Goal: Transaction & Acquisition: Download file/media

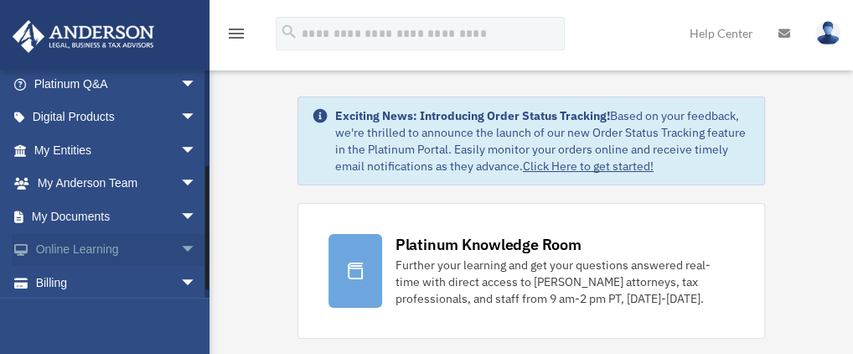
scroll to position [168, 0]
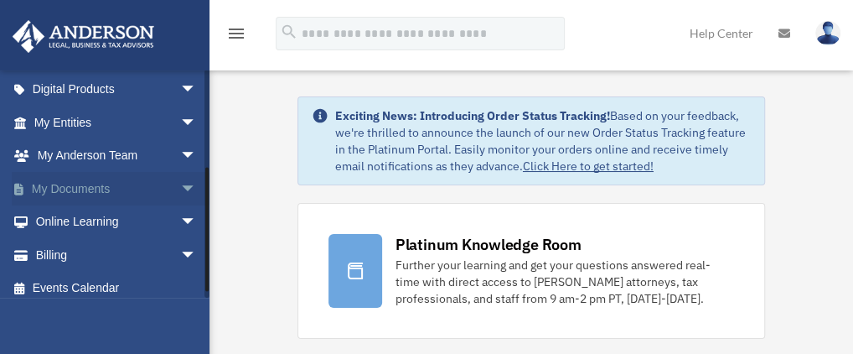
click at [180, 183] on span "arrow_drop_down" at bounding box center [197, 189] width 34 height 34
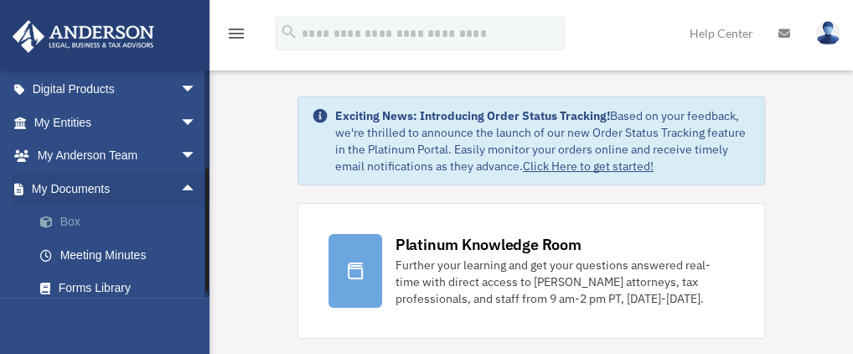
click at [101, 227] on link "Box" at bounding box center [122, 222] width 199 height 34
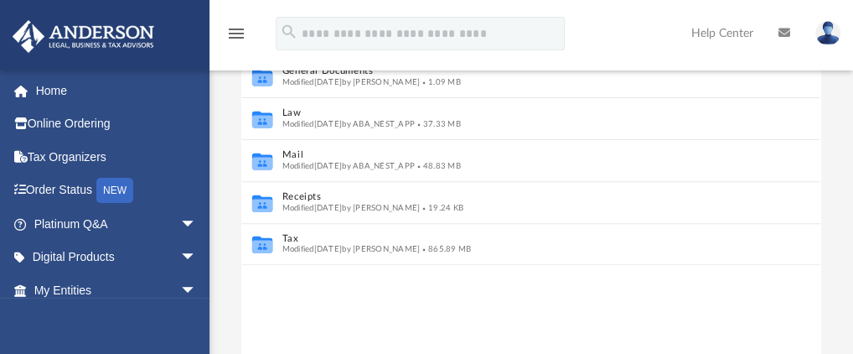
scroll to position [251, 0]
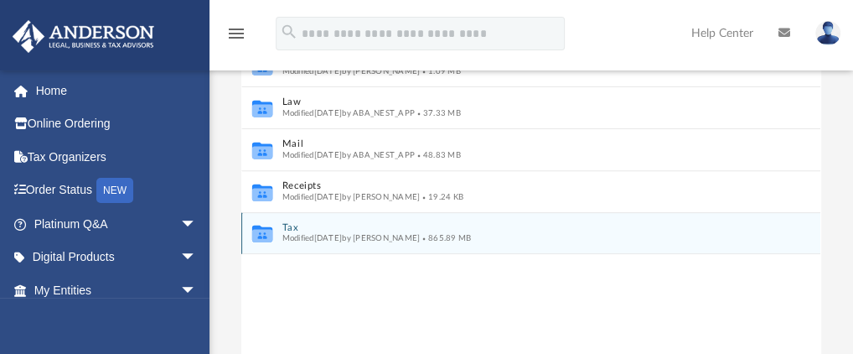
click at [305, 241] on span "Modified Sat Oct 4 2025 by Alex Price" at bounding box center [351, 238] width 138 height 8
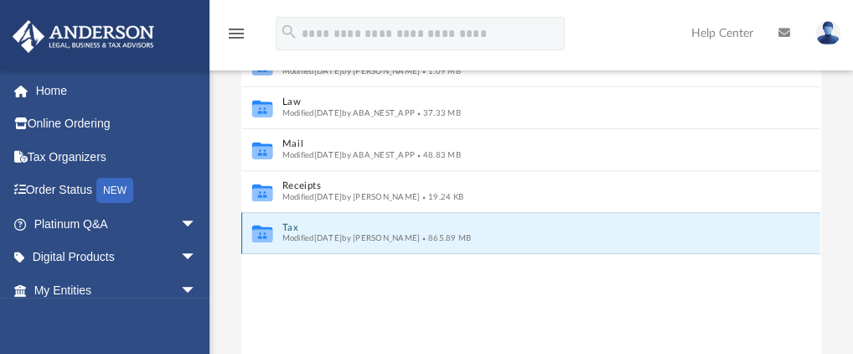
click at [270, 236] on icon "grid" at bounding box center [262, 236] width 20 height 13
click at [262, 230] on icon "grid" at bounding box center [262, 236] width 20 height 13
click at [295, 227] on button "Tax" at bounding box center [519, 227] width 475 height 11
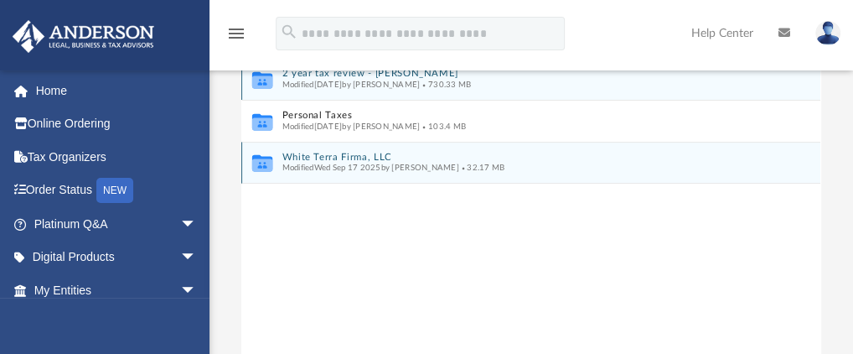
scroll to position [168, 0]
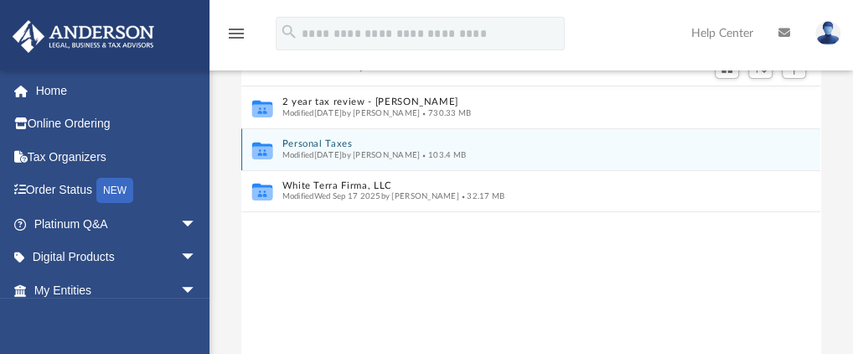
click at [324, 145] on button "Personal Taxes" at bounding box center [519, 144] width 475 height 11
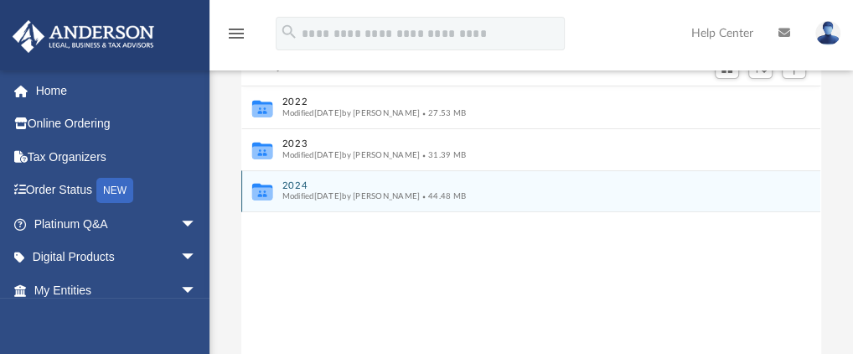
click at [367, 196] on span "Modified Sat Oct 4 2025 by Alex Price" at bounding box center [351, 196] width 138 height 8
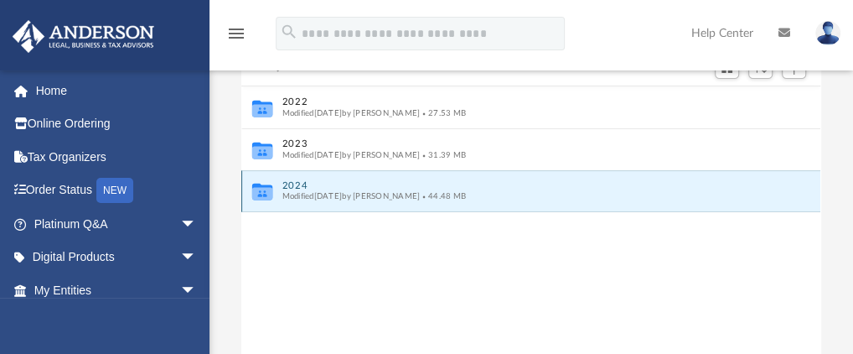
click at [300, 188] on button "2024" at bounding box center [519, 185] width 475 height 11
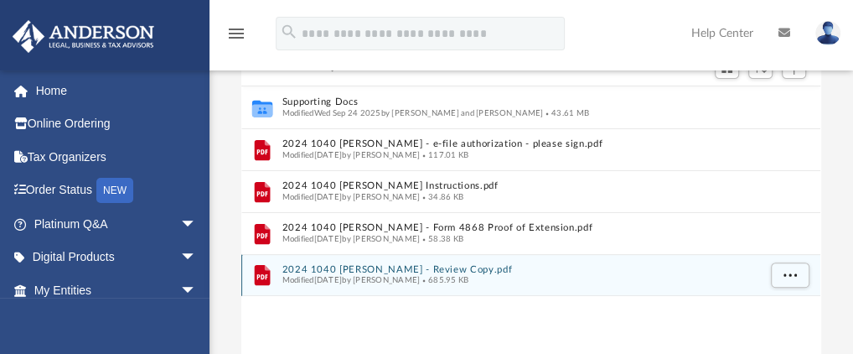
click at [399, 268] on button "2024 1040 Hlavin, Karen - Review Copy.pdf" at bounding box center [519, 269] width 475 height 11
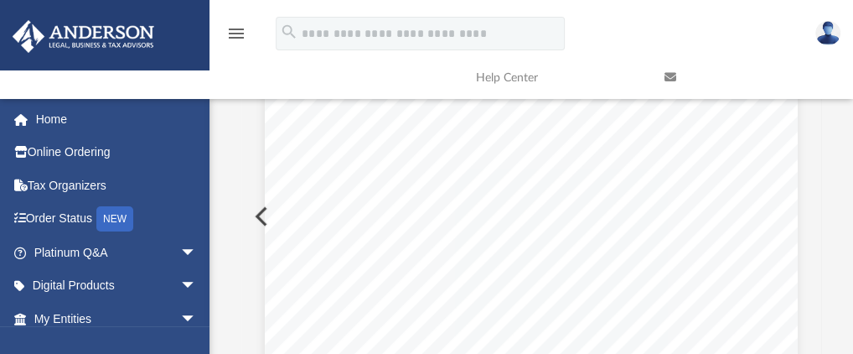
scroll to position [0, 0]
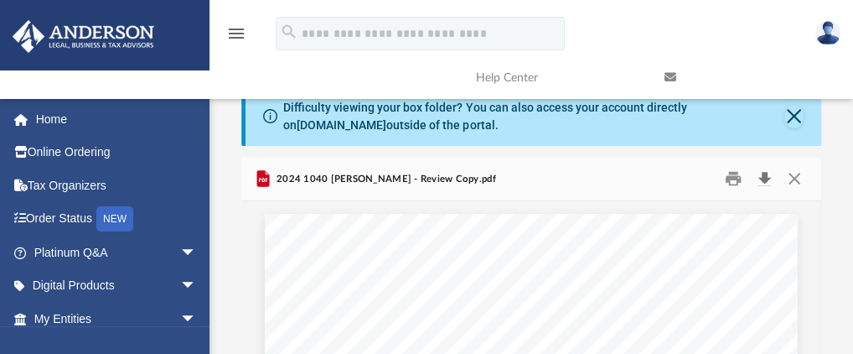
click at [766, 178] on button "Download" at bounding box center [765, 179] width 30 height 26
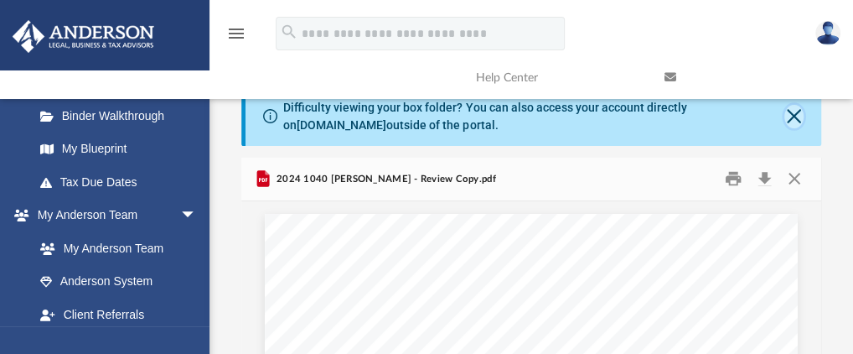
click at [792, 117] on button "Close" at bounding box center [794, 116] width 19 height 23
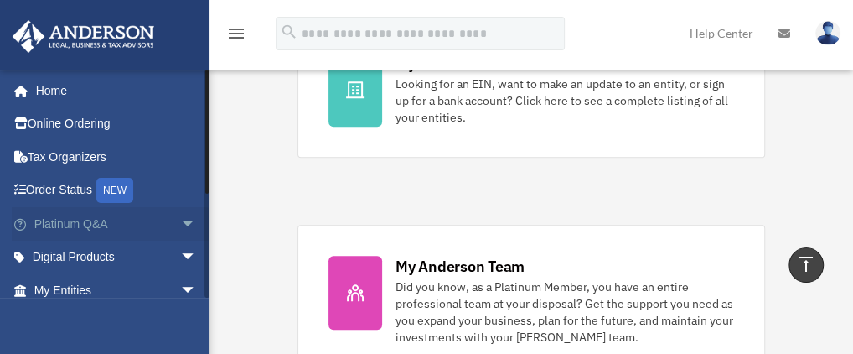
scroll to position [168, 0]
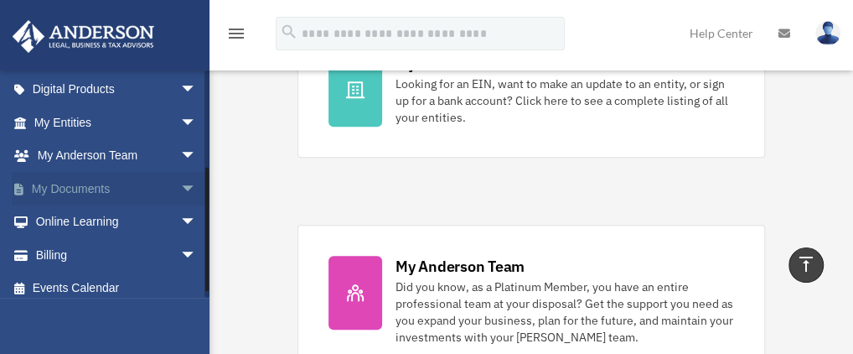
click at [180, 184] on span "arrow_drop_down" at bounding box center [197, 189] width 34 height 34
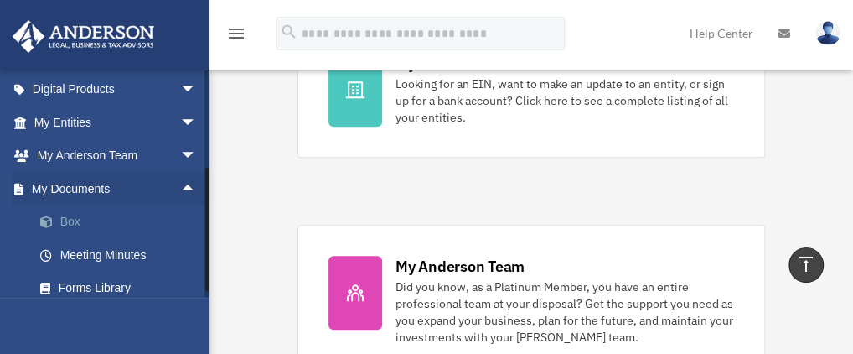
click at [105, 226] on link "Box" at bounding box center [122, 222] width 199 height 34
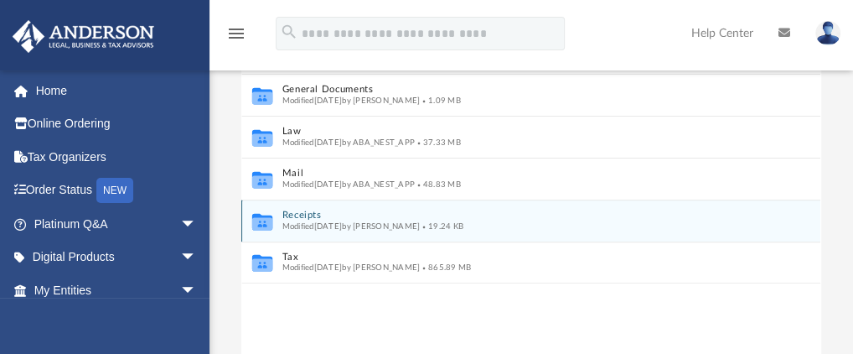
scroll to position [251, 0]
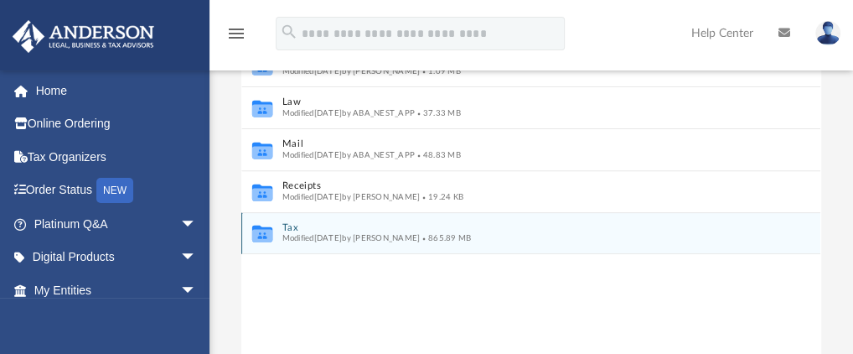
click at [292, 222] on button "Tax" at bounding box center [519, 227] width 475 height 11
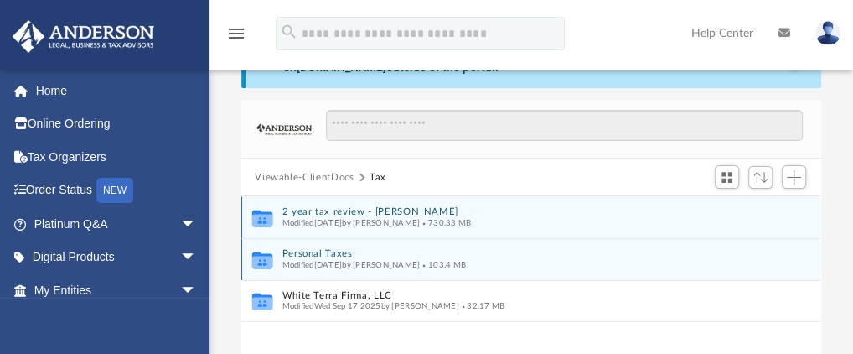
scroll to position [84, 0]
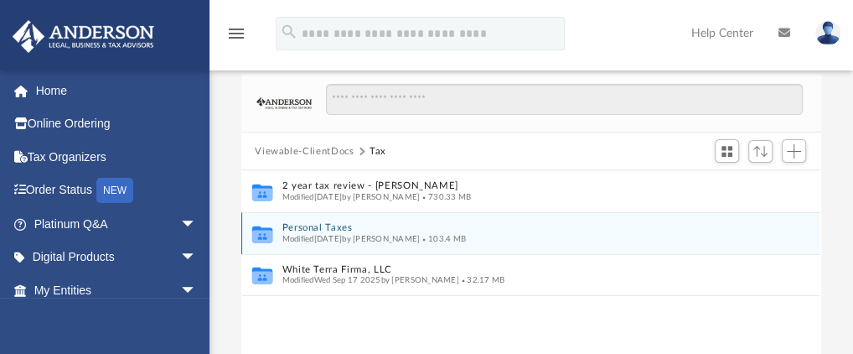
click at [335, 224] on button "Personal Taxes" at bounding box center [519, 228] width 475 height 11
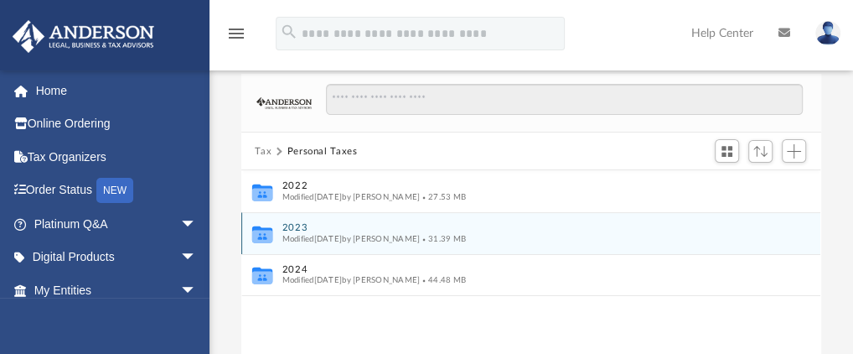
click at [298, 223] on button "2023" at bounding box center [519, 228] width 475 height 11
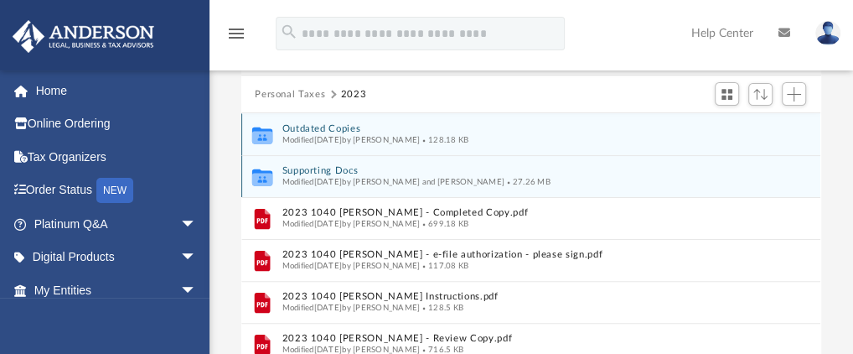
scroll to position [168, 0]
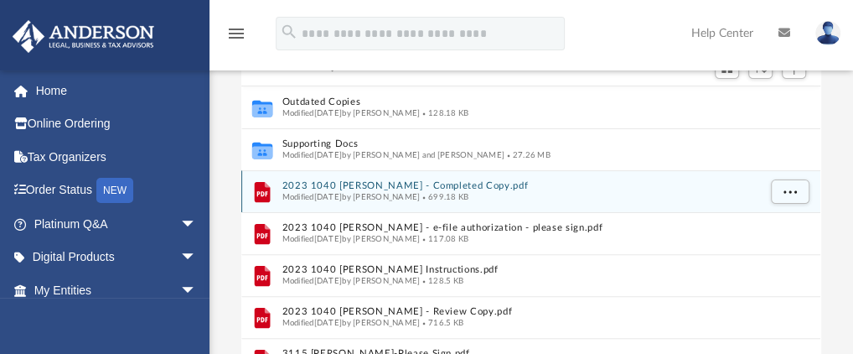
click at [327, 184] on button "2023 1040 Hlavin, Karen - Completed Copy.pdf" at bounding box center [519, 186] width 475 height 11
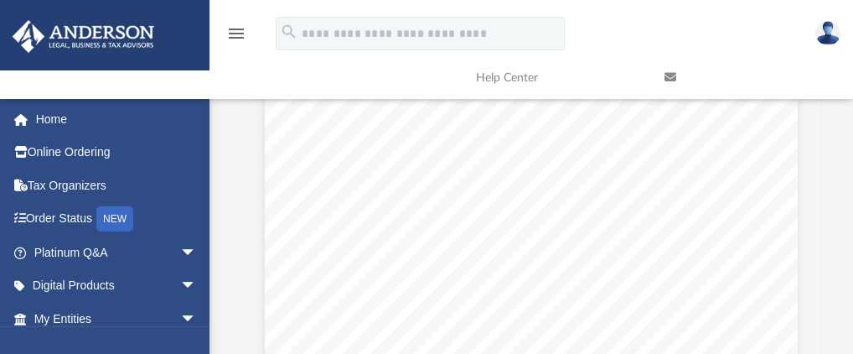
scroll to position [27003, 0]
click at [452, 197] on span "~~~~~~~~~~~~~~~~~~~~~~~~~~~~~" at bounding box center [442, 200] width 179 height 7
click at [429, 224] on div "Department of the Treasury Internal Revenue Service Attachment Sequence No. 321…" at bounding box center [531, 213] width 533 height 690
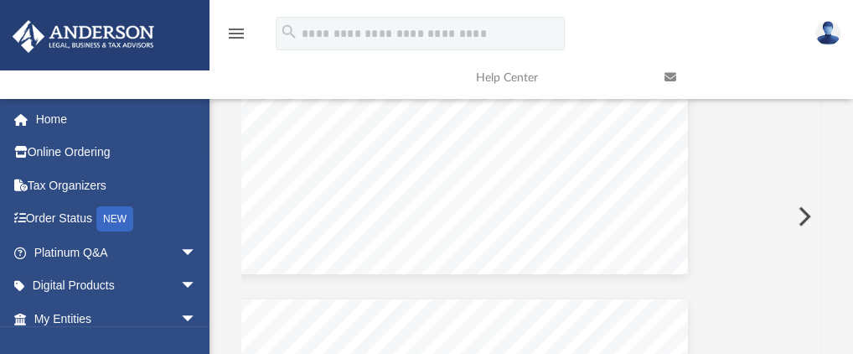
scroll to position [22121, 110]
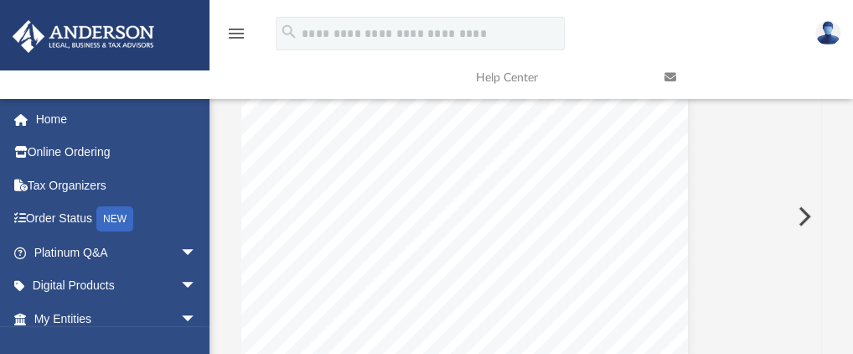
click at [806, 216] on button "Preview" at bounding box center [803, 216] width 37 height 47
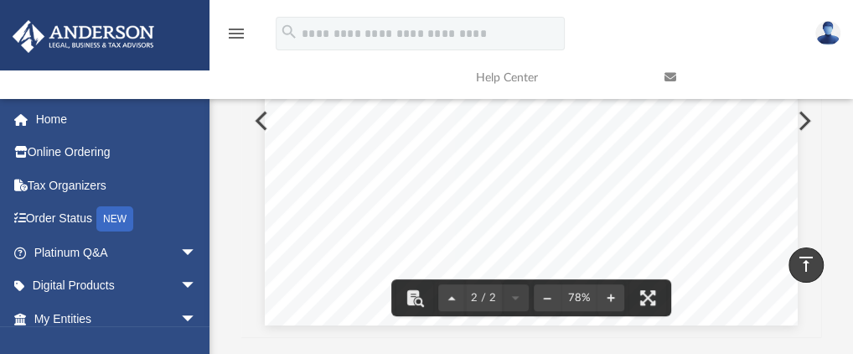
scroll to position [279, 0]
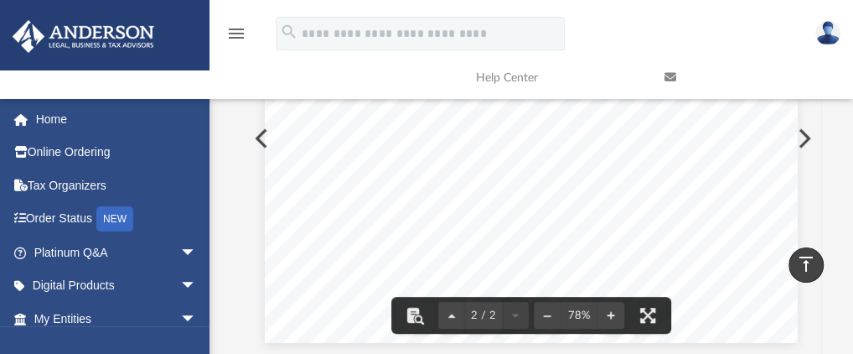
click at [256, 136] on button "Preview" at bounding box center [259, 138] width 37 height 47
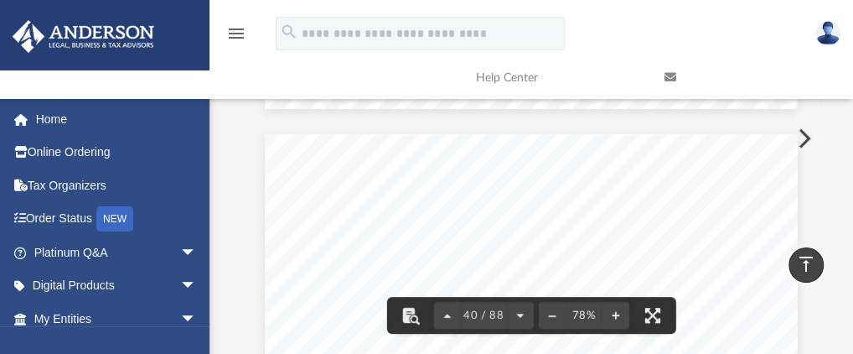
scroll to position [367, 566]
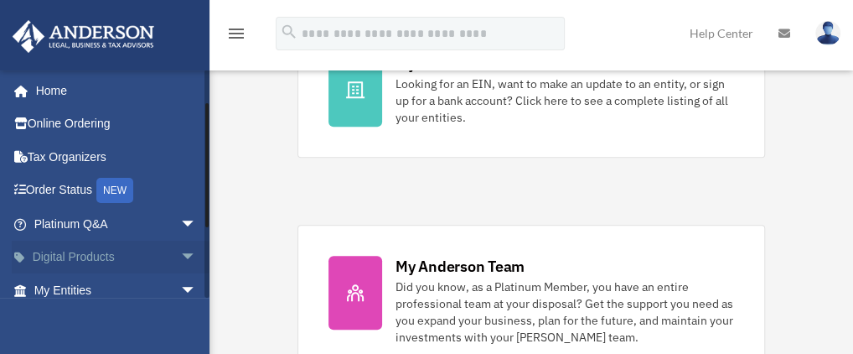
scroll to position [168, 0]
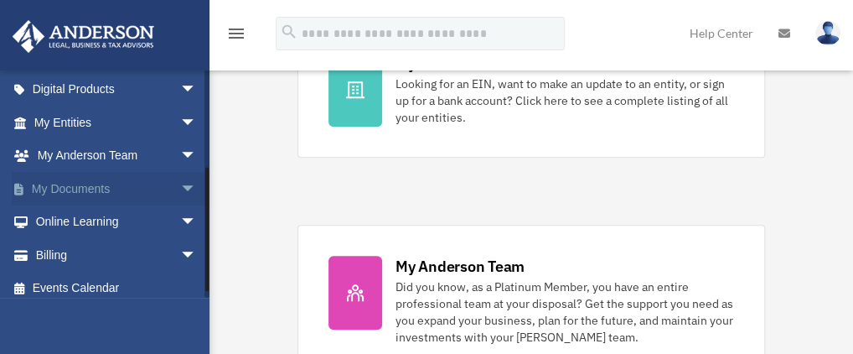
click at [180, 179] on span "arrow_drop_down" at bounding box center [197, 189] width 34 height 34
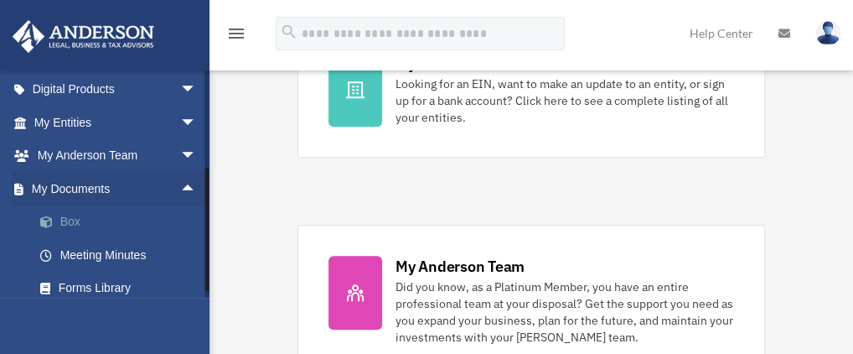
click at [126, 220] on link "Box" at bounding box center [122, 222] width 199 height 34
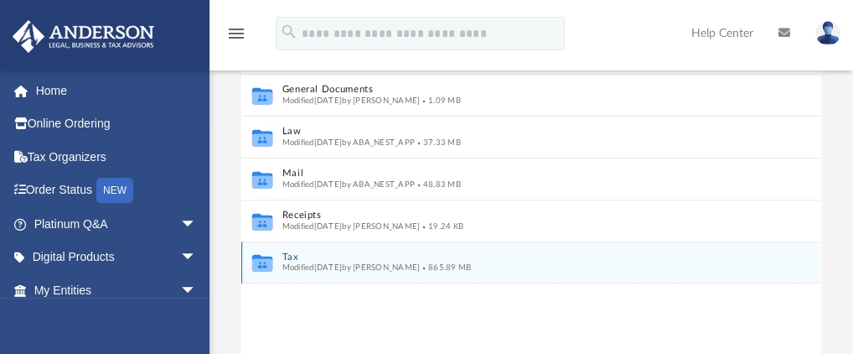
scroll to position [251, 0]
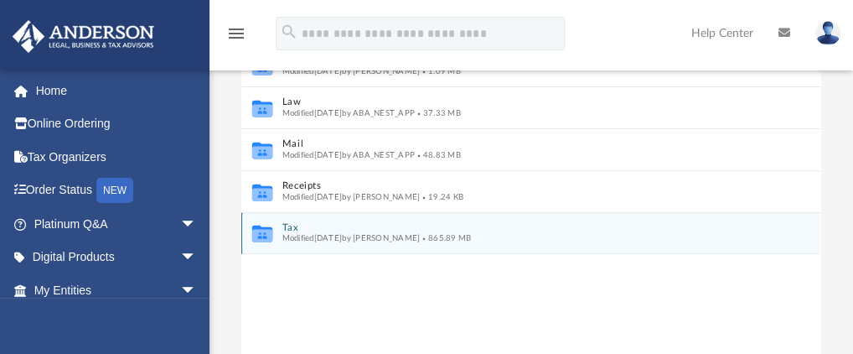
click at [297, 227] on button "Tax" at bounding box center [519, 227] width 475 height 11
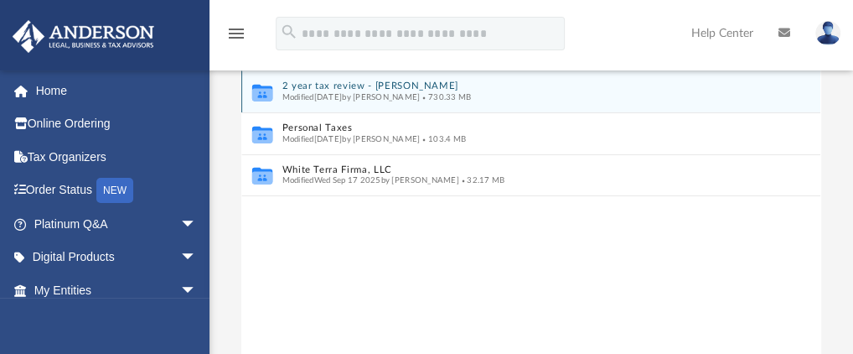
scroll to position [84, 0]
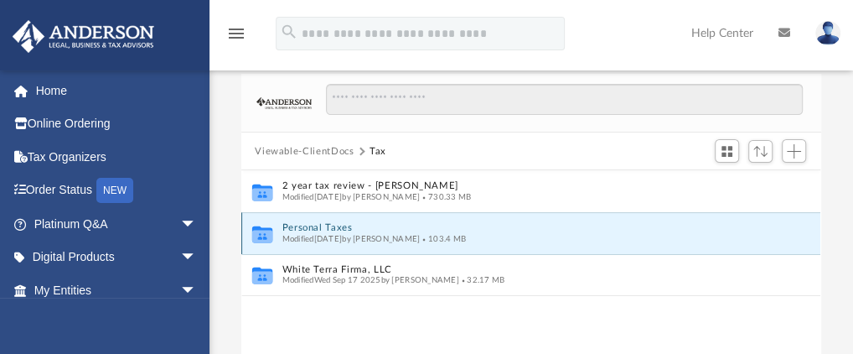
click at [341, 226] on button "Personal Taxes" at bounding box center [519, 228] width 475 height 11
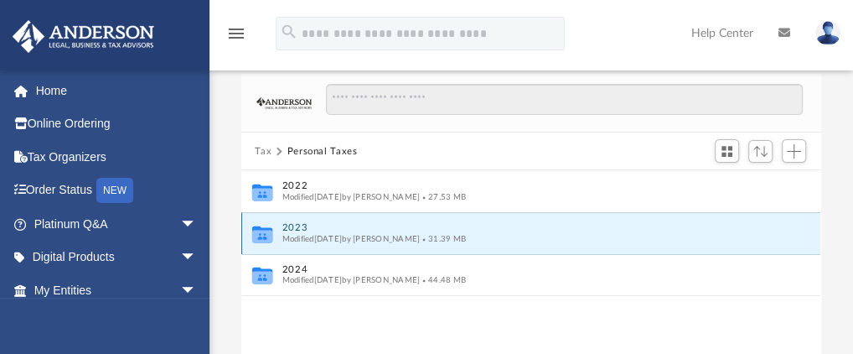
click at [297, 223] on button "2023" at bounding box center [519, 228] width 475 height 11
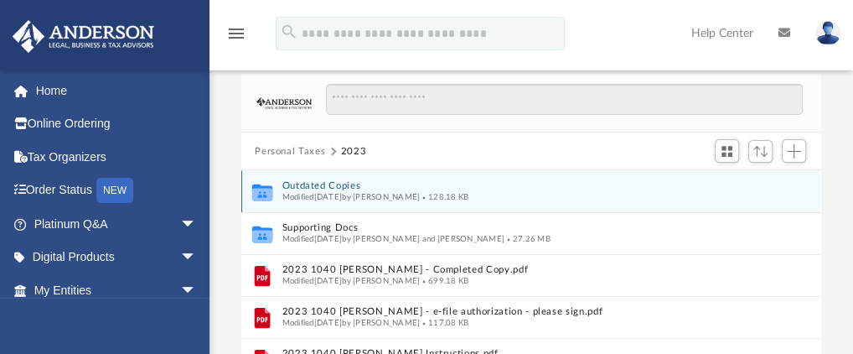
scroll to position [168, 0]
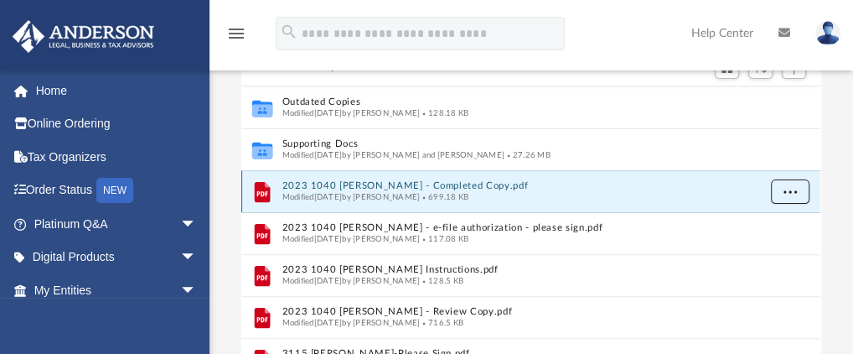
click at [790, 190] on span "More options" at bounding box center [790, 191] width 13 height 9
click at [768, 252] on li "Download" at bounding box center [775, 252] width 49 height 18
